Goal: Navigation & Orientation: Go to known website

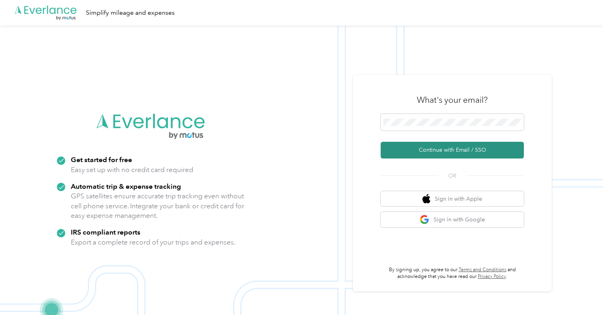
click at [513, 154] on button "Continue with Email / SSO" at bounding box center [452, 150] width 143 height 17
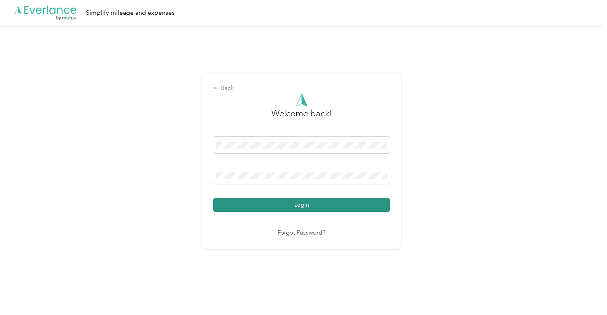
drag, startPoint x: 244, startPoint y: 207, endPoint x: 240, endPoint y: 207, distance: 4.0
click at [244, 207] on button "Login" at bounding box center [301, 205] width 177 height 14
